Goal: Task Accomplishment & Management: Use online tool/utility

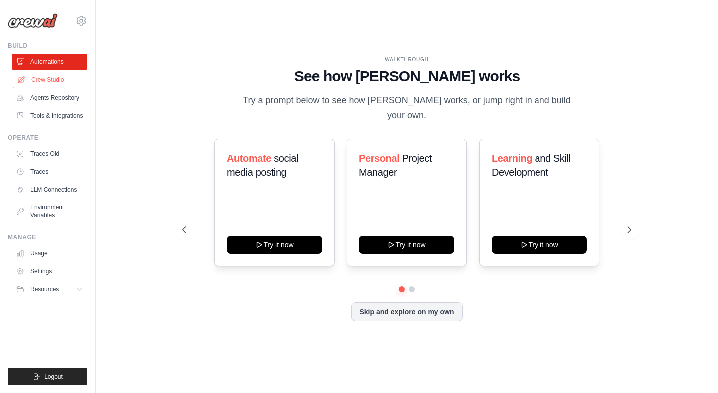
click at [45, 79] on link "Crew Studio" at bounding box center [50, 80] width 75 height 16
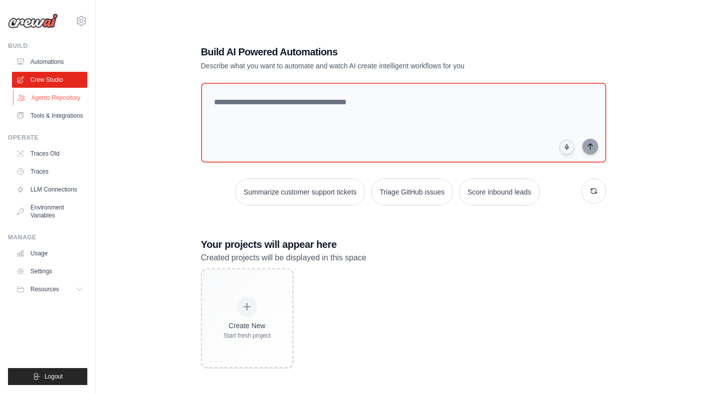
click at [58, 95] on link "Agents Repository" at bounding box center [50, 98] width 75 height 16
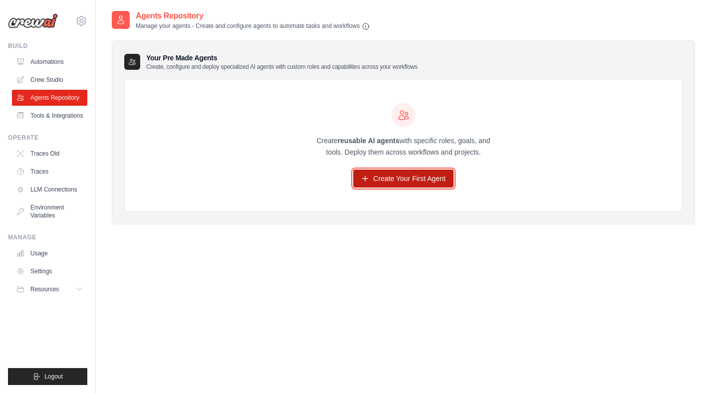
click at [404, 185] on link "Create Your First Agent" at bounding box center [403, 179] width 100 height 18
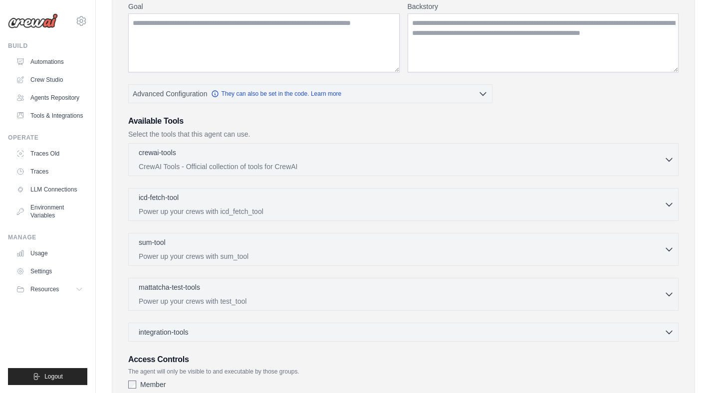
scroll to position [138, 0]
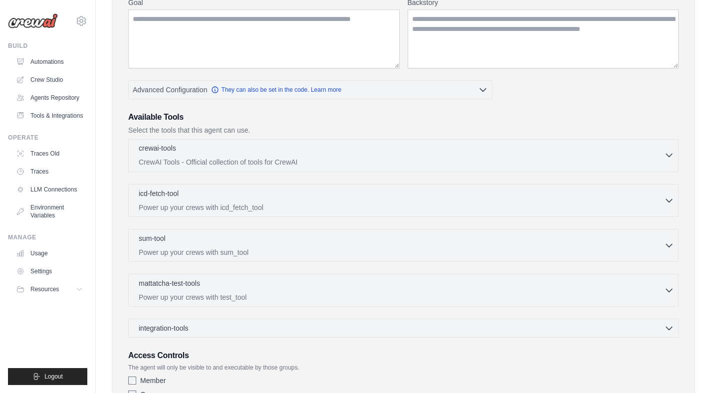
click at [431, 155] on div "crewai-tools 0 selected" at bounding box center [401, 149] width 525 height 12
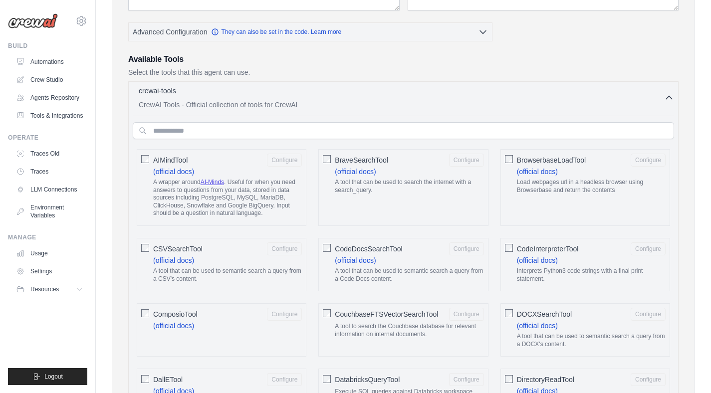
scroll to position [0, 0]
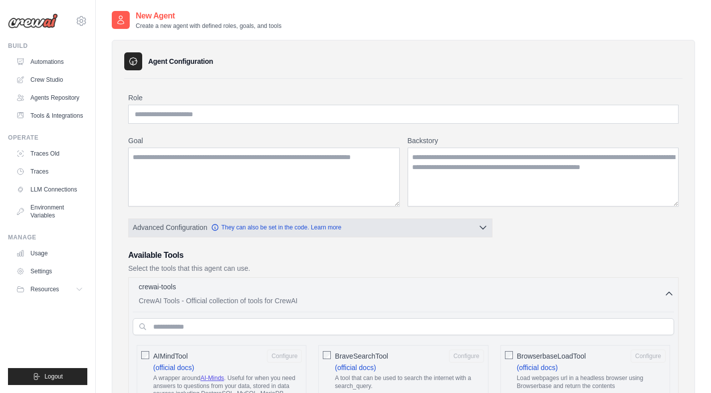
click at [452, 234] on button "Advanced Configuration They can also be set in the code. Learn more" at bounding box center [310, 227] width 363 height 18
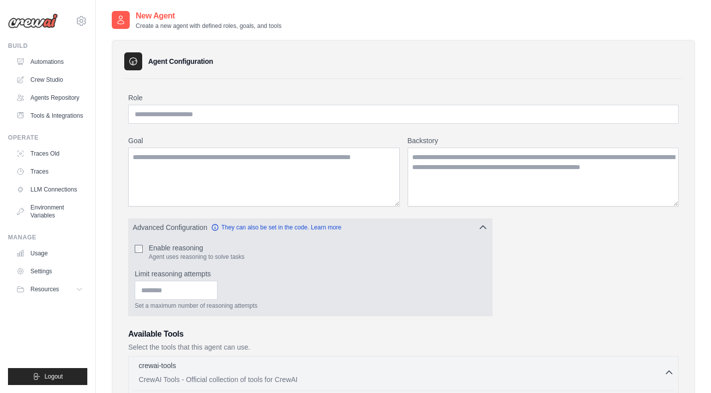
click at [452, 234] on button "Advanced Configuration They can also be set in the code. Learn more" at bounding box center [310, 227] width 363 height 18
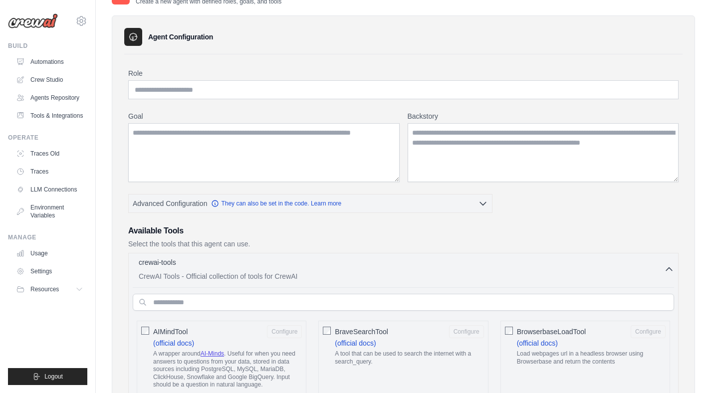
scroll to position [18, 0]
